Goal: Check status: Check status

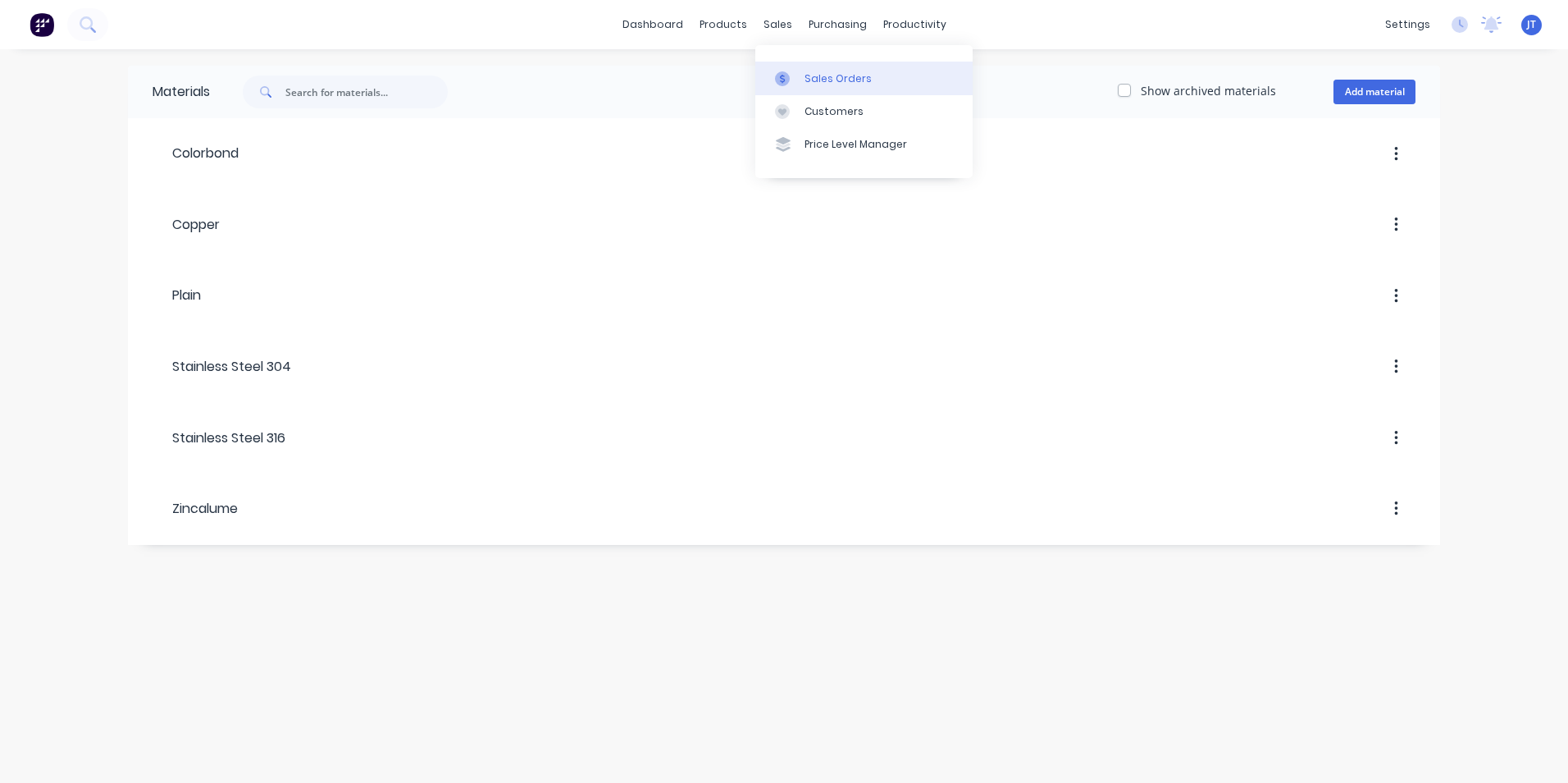
click at [820, 76] on div "Sales Orders" at bounding box center [838, 78] width 67 height 15
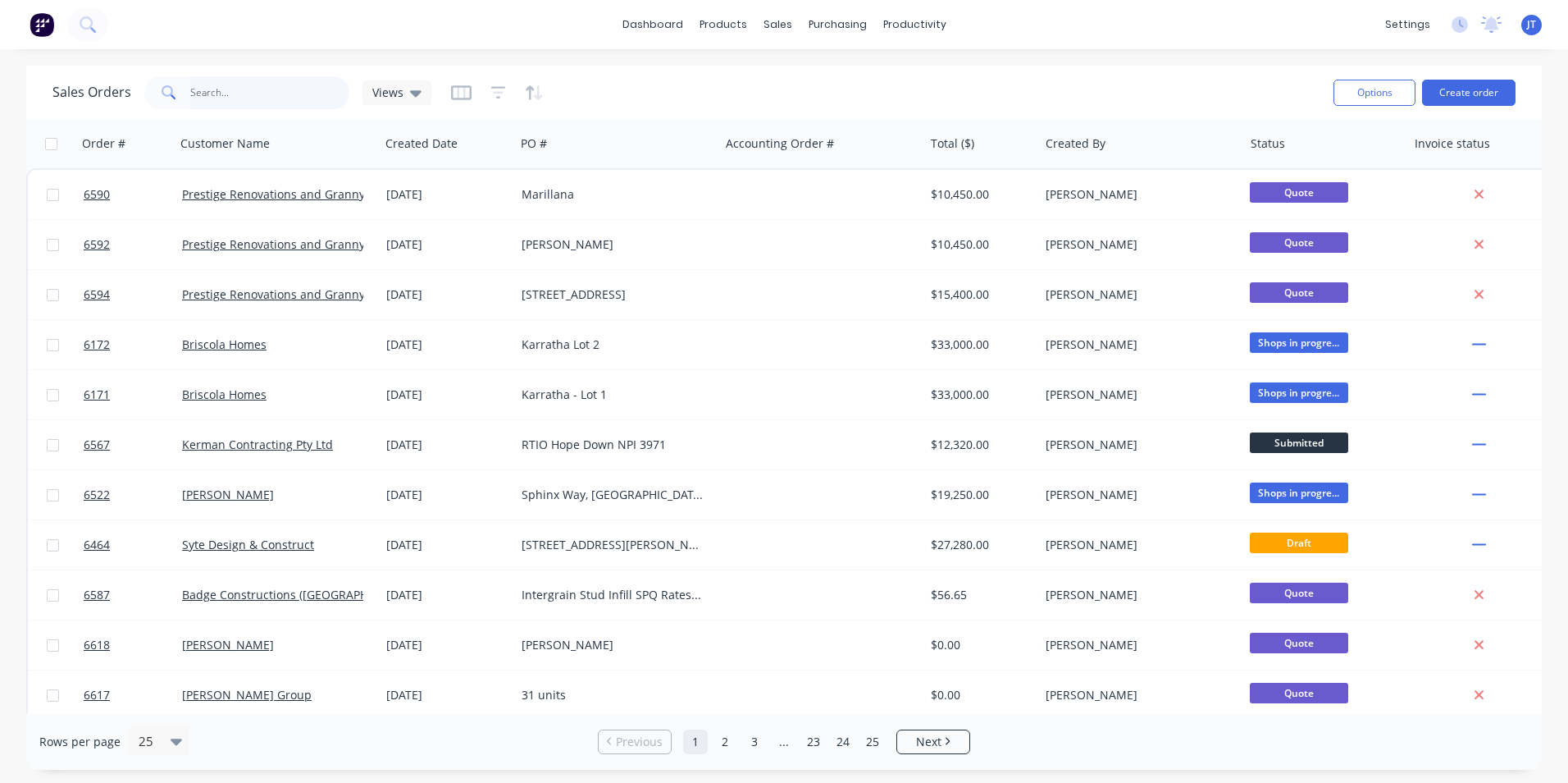
click at [255, 89] on input "text" at bounding box center [270, 92] width 160 height 33
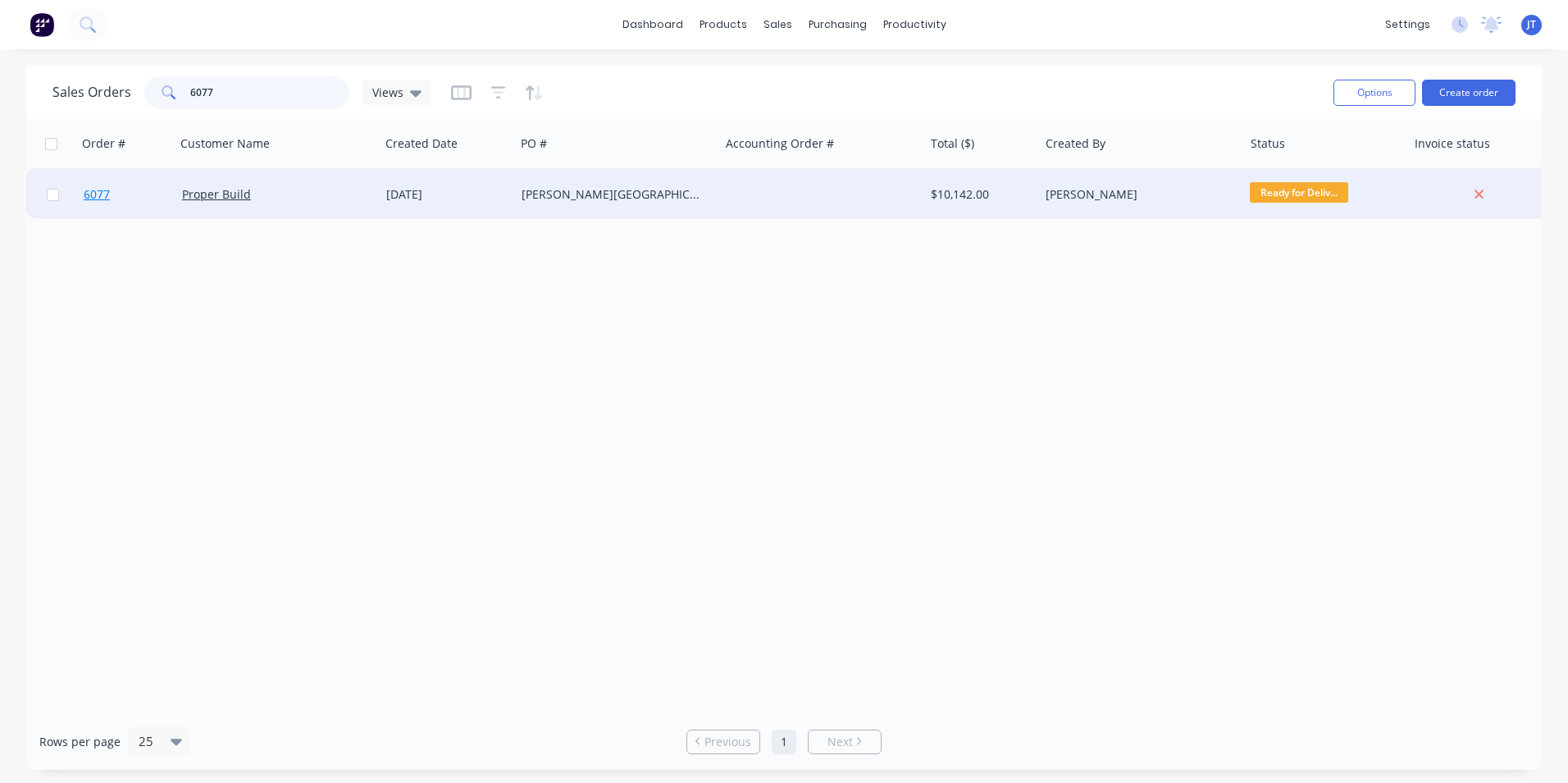
type input "6077"
click at [111, 196] on link "6077" at bounding box center [133, 195] width 99 height 49
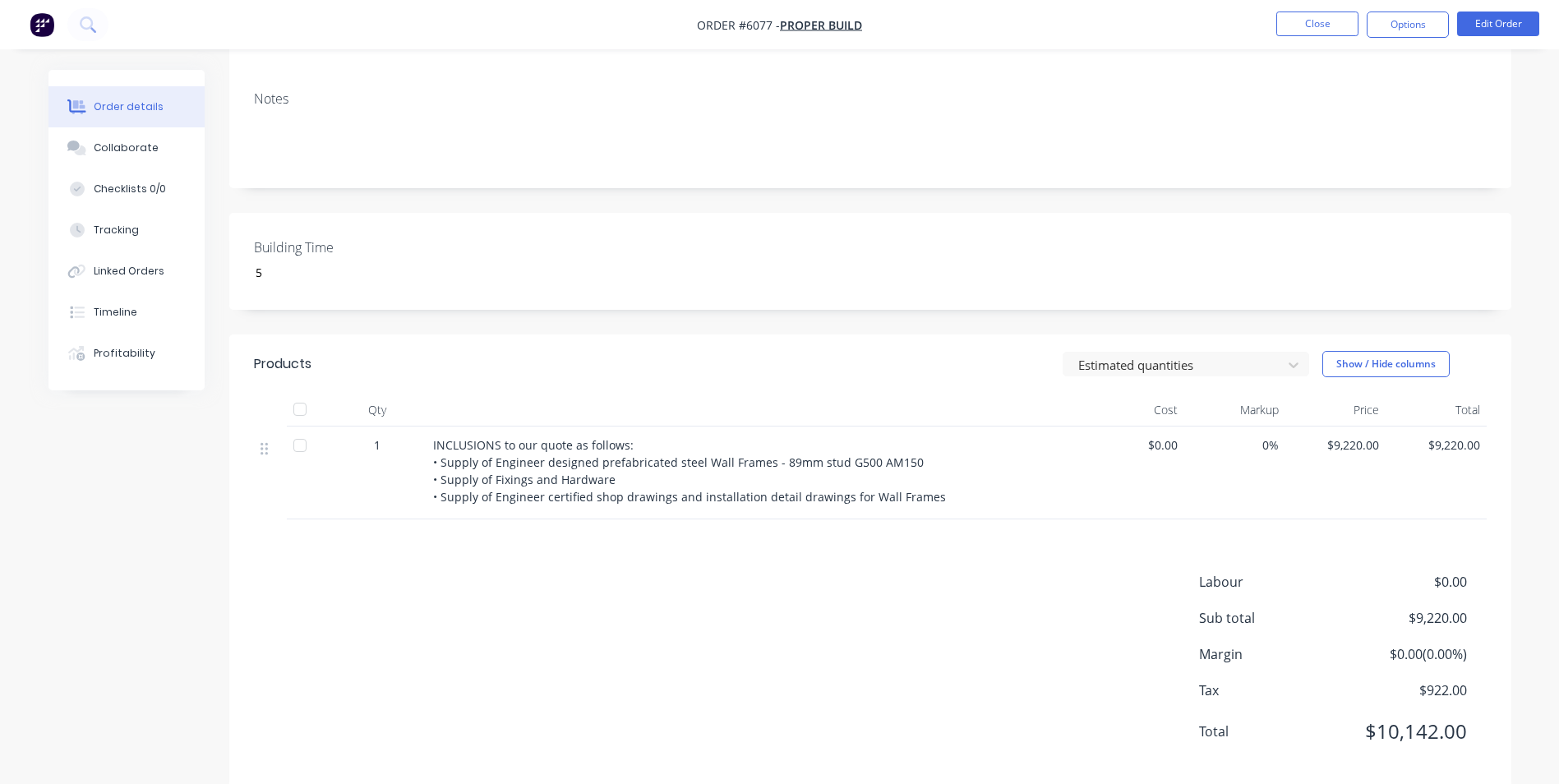
scroll to position [272, 0]
click at [102, 155] on button "Collaborate" at bounding box center [126, 147] width 156 height 41
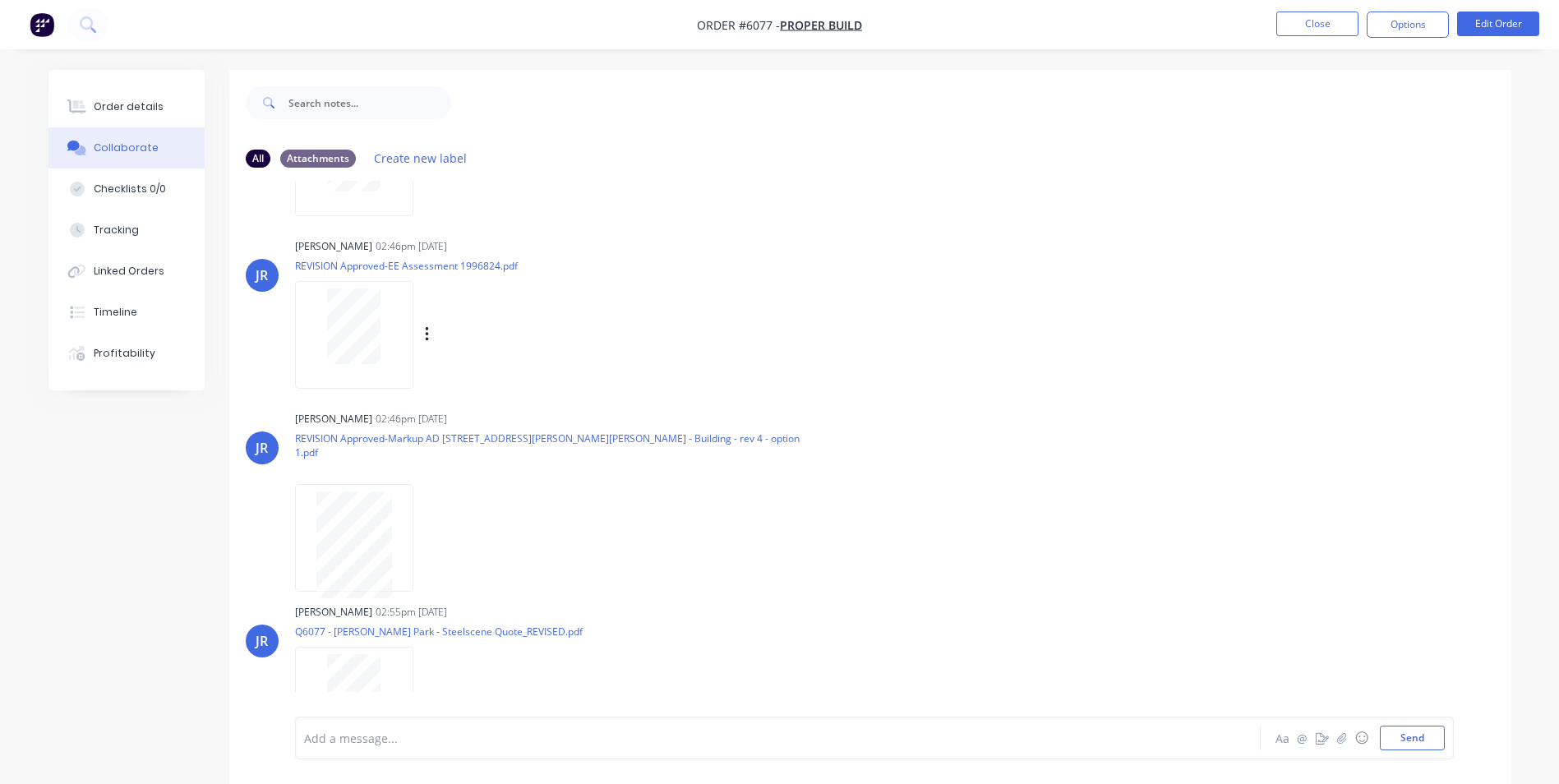
scroll to position [1373, 0]
click at [85, 97] on button "Order details" at bounding box center [126, 107] width 156 height 41
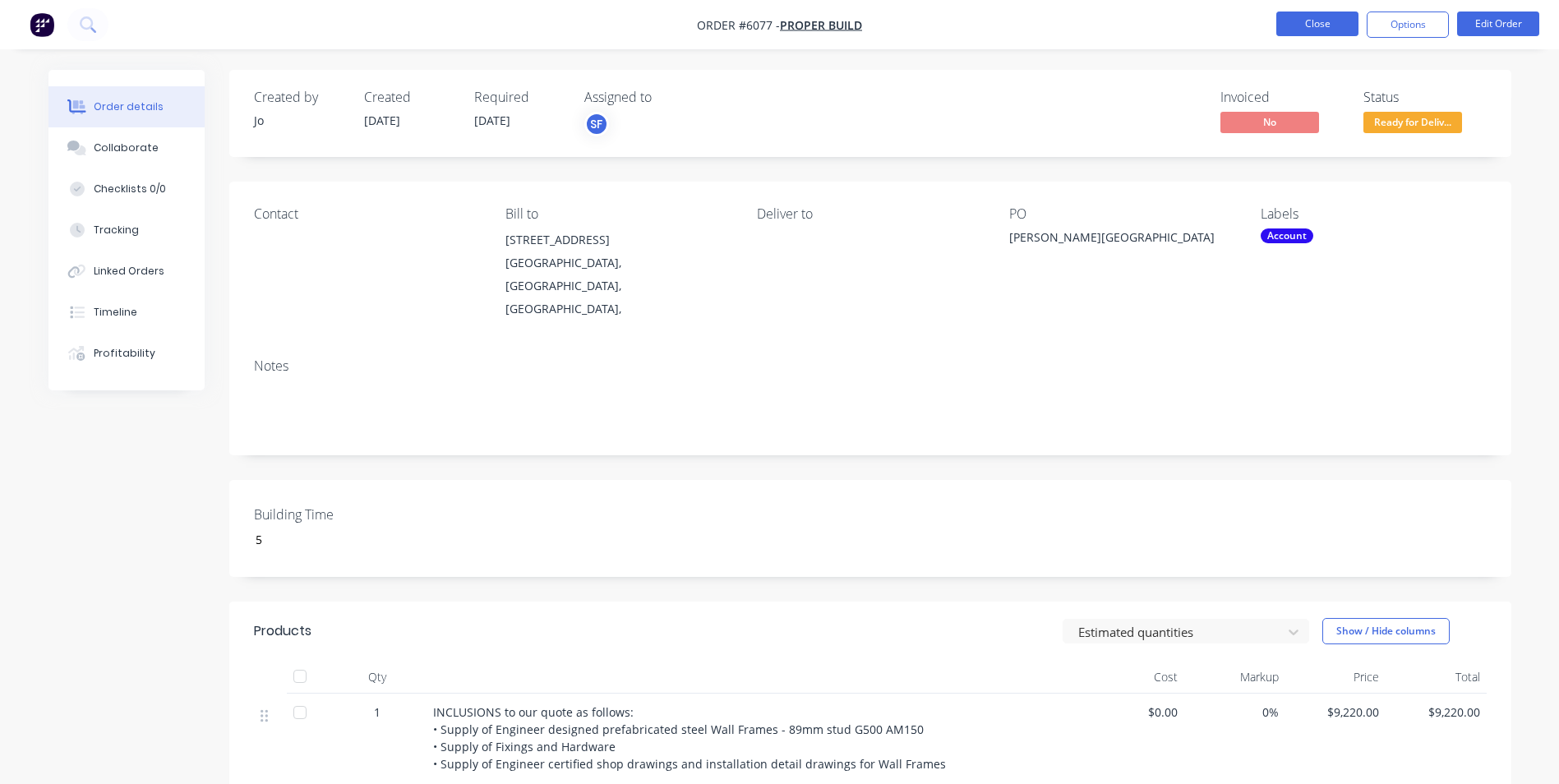
click at [1335, 19] on button "Close" at bounding box center [1317, 24] width 82 height 25
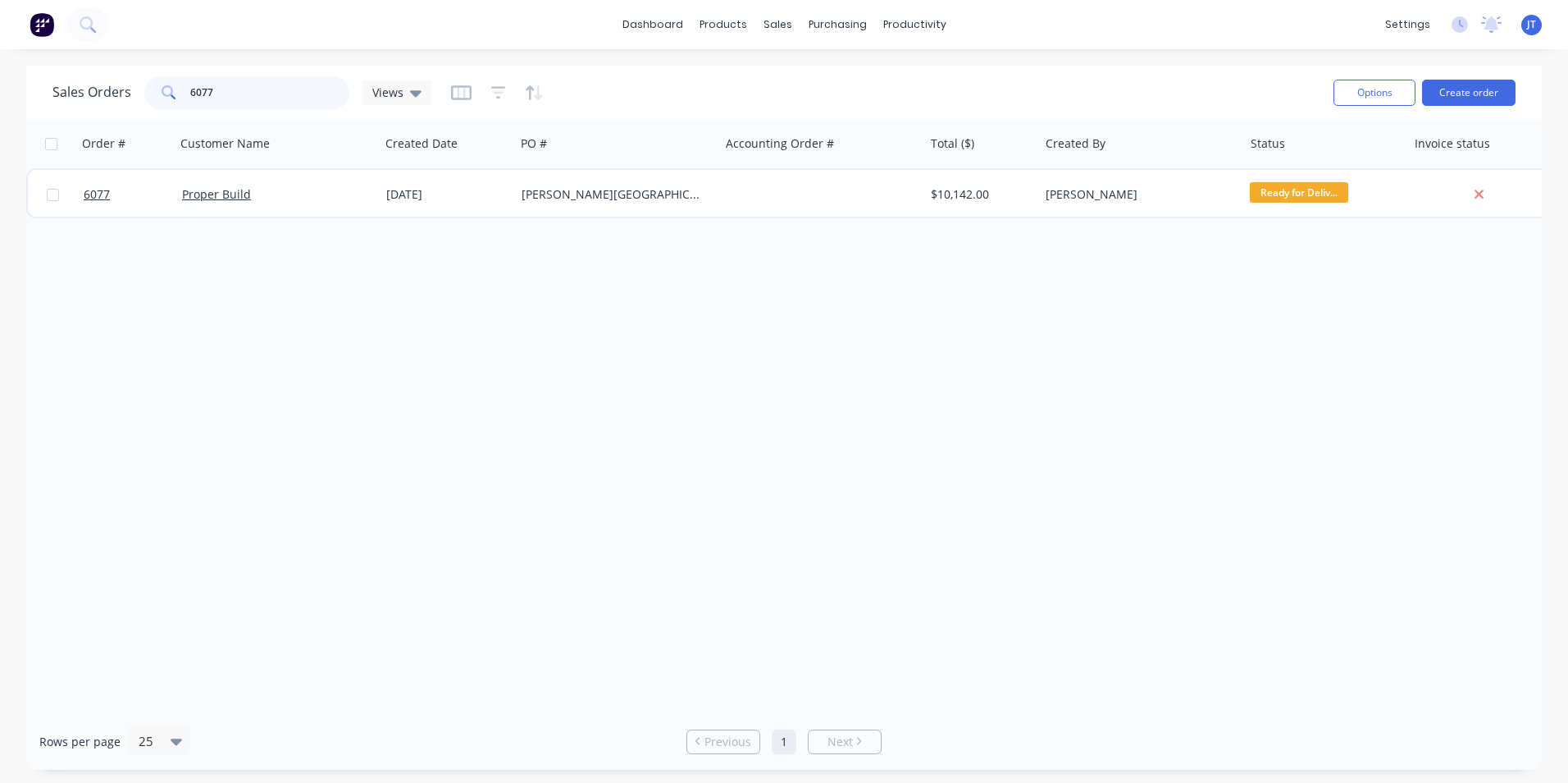
click at [265, 96] on input "6077" at bounding box center [270, 92] width 160 height 33
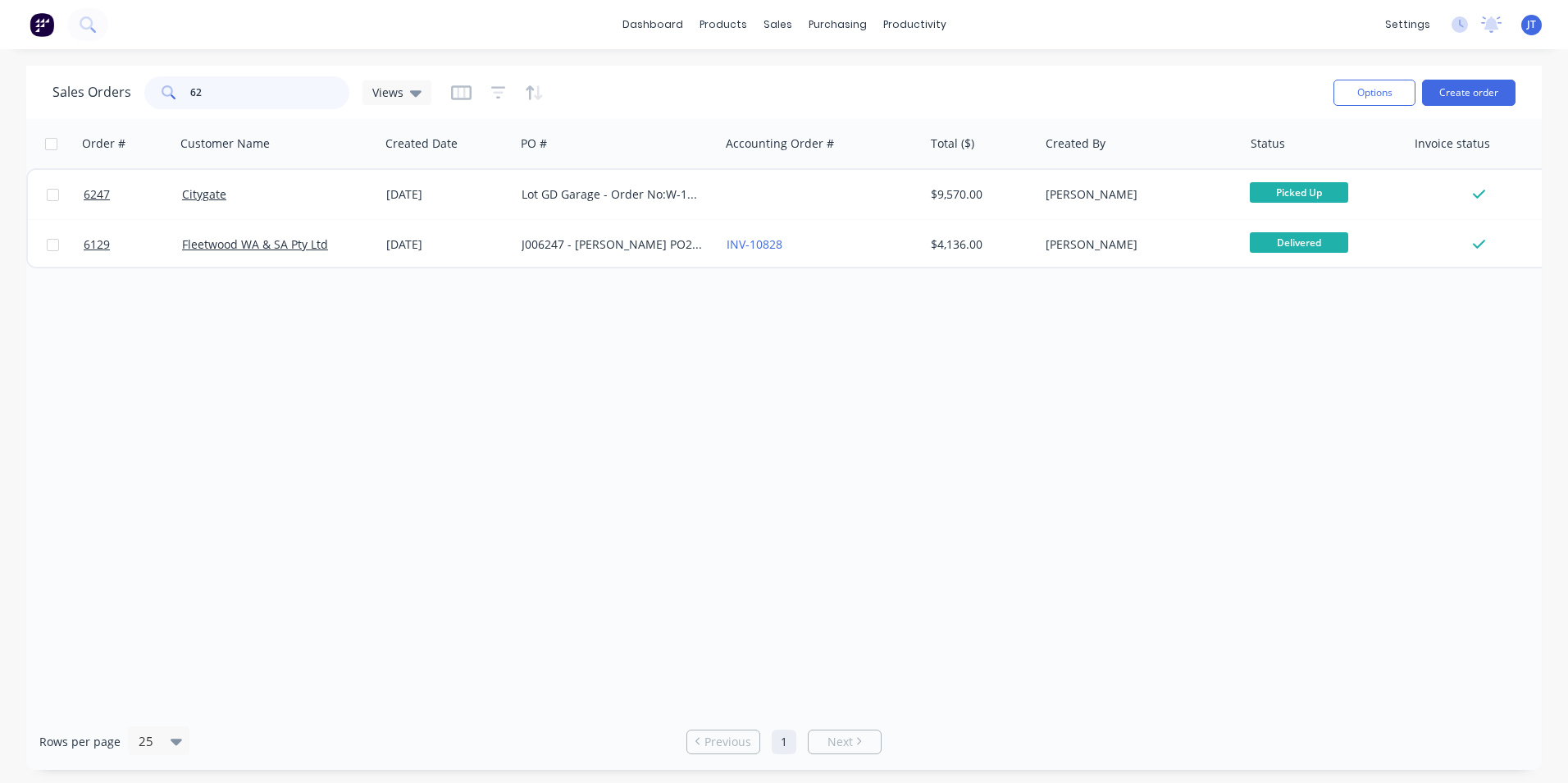
type input "6"
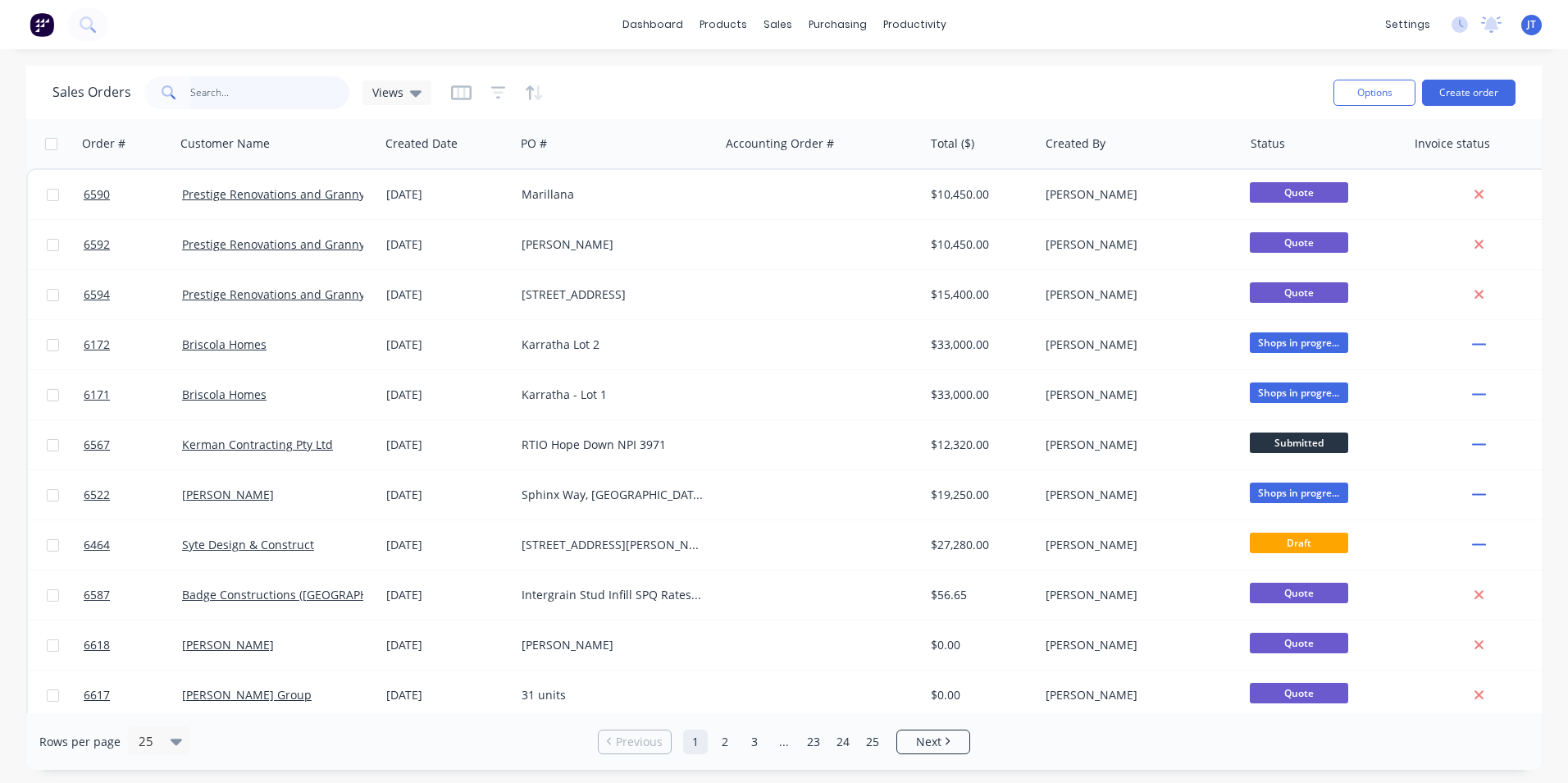
click at [229, 94] on input "text" at bounding box center [270, 92] width 160 height 33
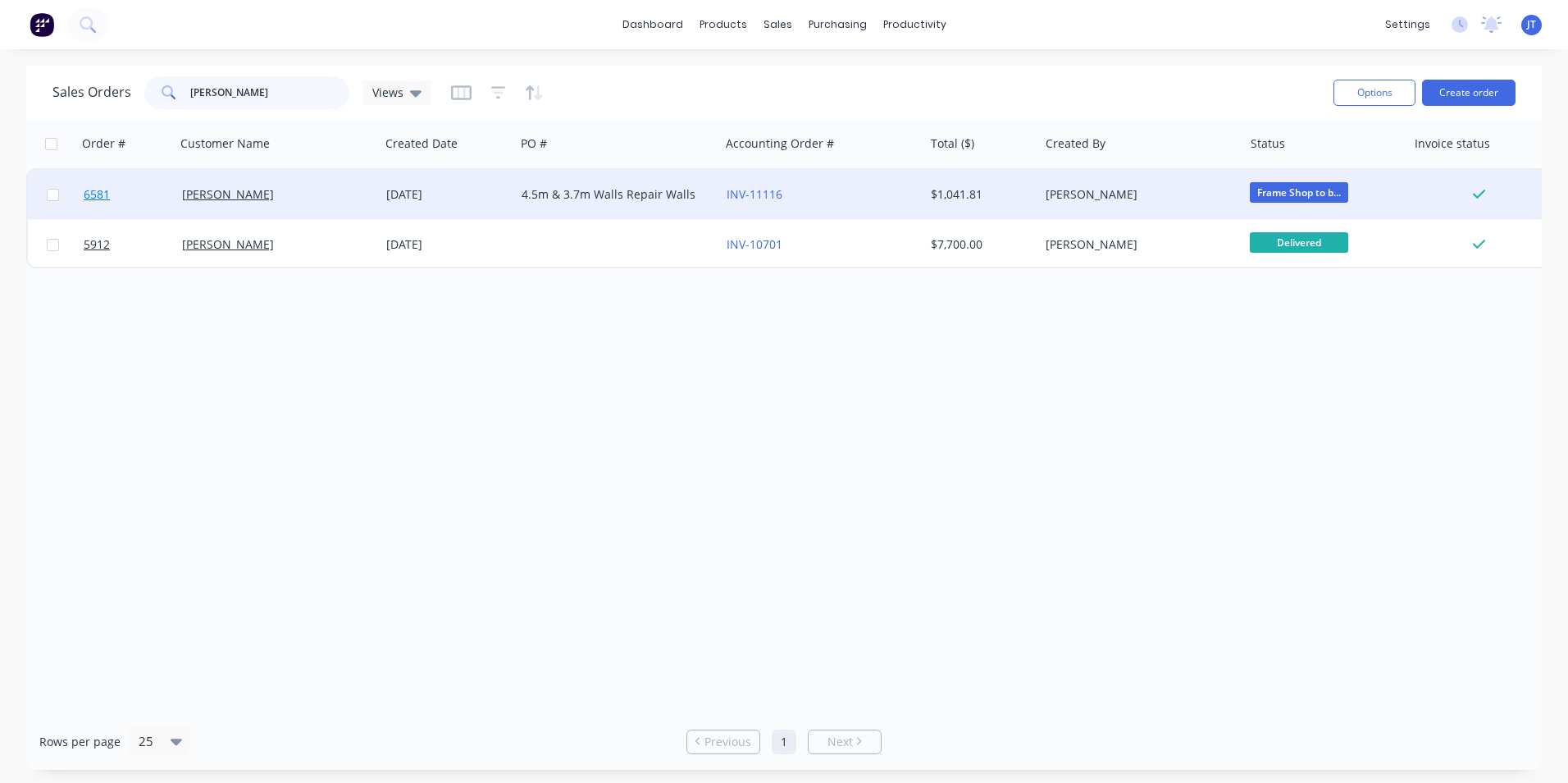
type input "[PERSON_NAME]"
click at [91, 188] on span "6581" at bounding box center [97, 195] width 26 height 17
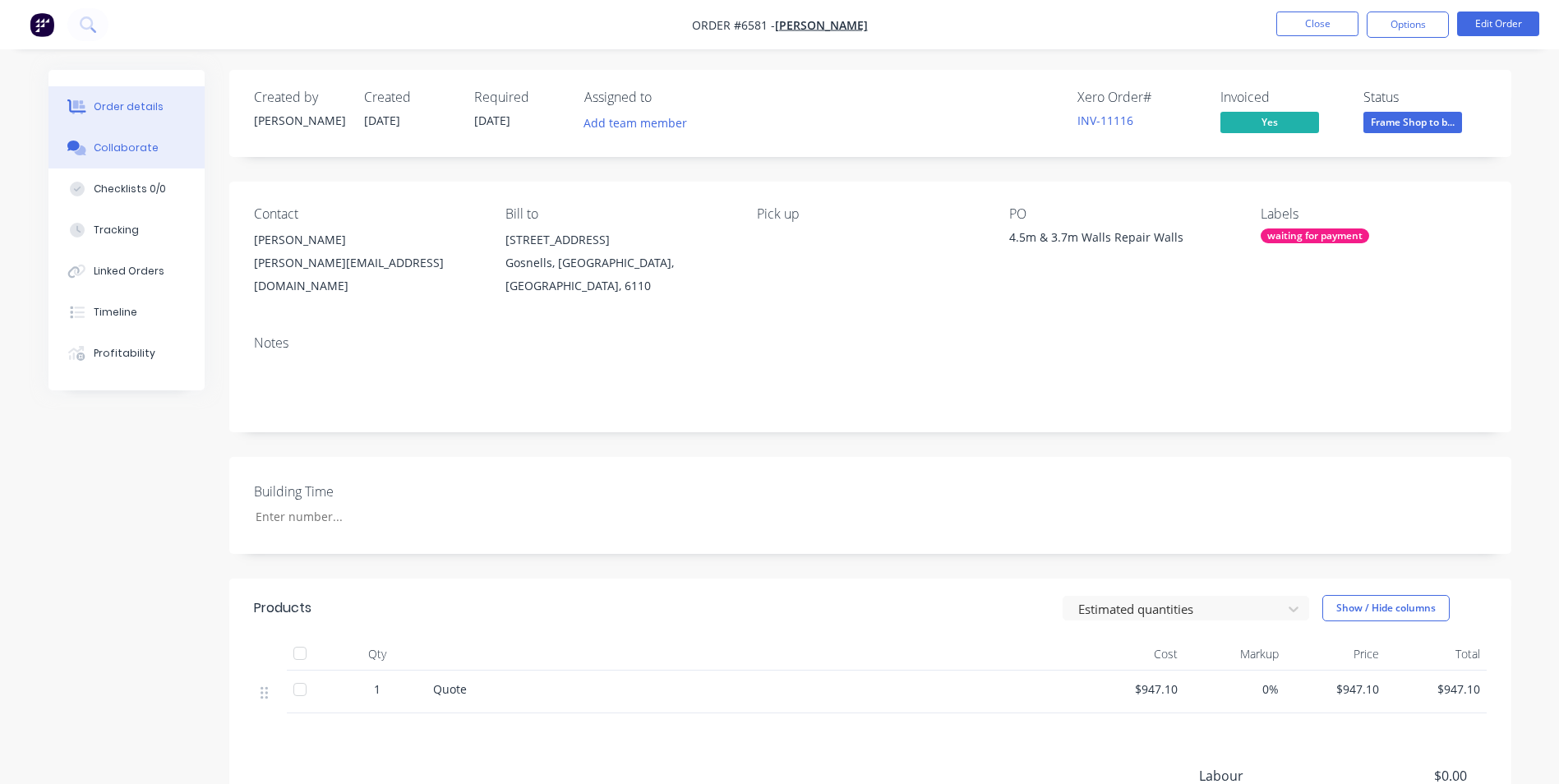
click at [118, 151] on div "Collaborate" at bounding box center [126, 147] width 65 height 15
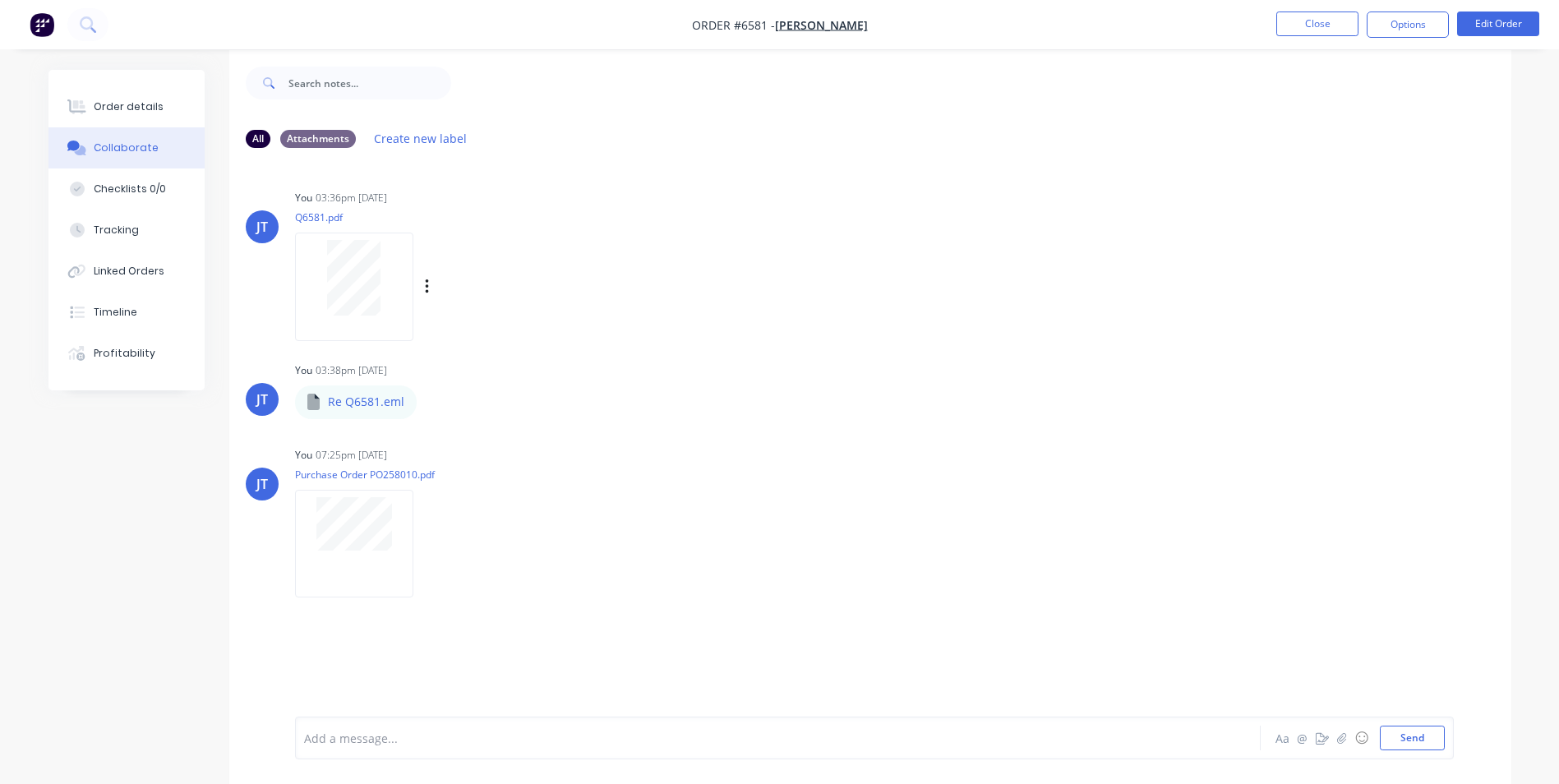
scroll to position [25, 0]
click at [646, 283] on div "You 03:36pm [DATE] Q6581.pdf Labels Download Delete" at bounding box center [551, 255] width 513 height 148
click at [771, 456] on div "You 07:25pm [DATE]" at bounding box center [551, 450] width 513 height 15
click at [754, 271] on div "You 03:36pm [DATE] Q6581.pdf Labels Download Delete" at bounding box center [551, 255] width 513 height 148
